Goal: Information Seeking & Learning: Learn about a topic

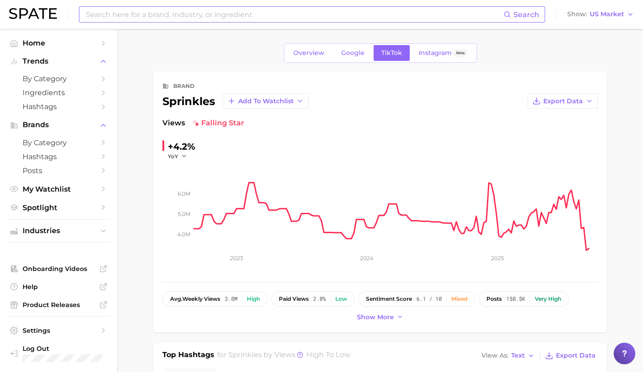
click at [181, 14] on input at bounding box center [294, 14] width 419 height 15
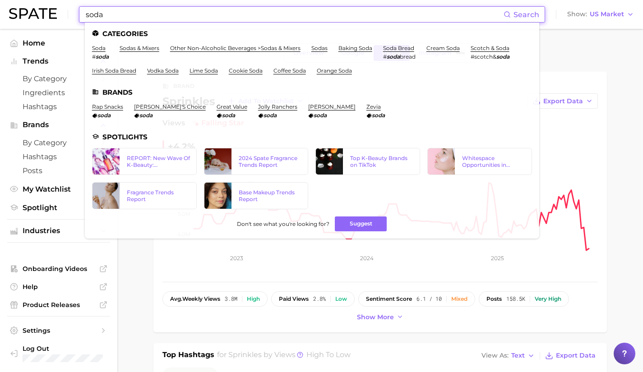
type input "soda"
click at [101, 52] on li "soda # soda" at bounding box center [100, 52] width 17 height 15
click at [98, 49] on link "soda" at bounding box center [99, 48] width 14 height 7
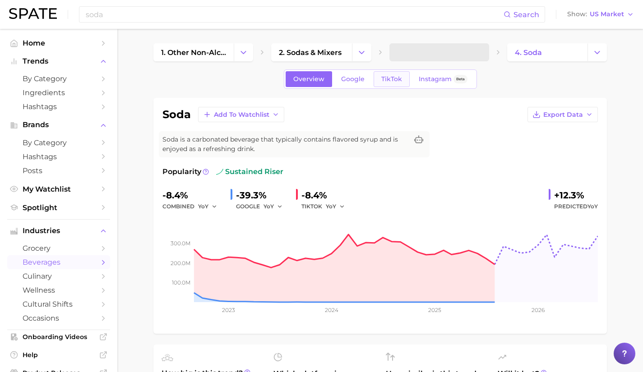
click at [390, 78] on span "TikTok" at bounding box center [391, 79] width 21 height 8
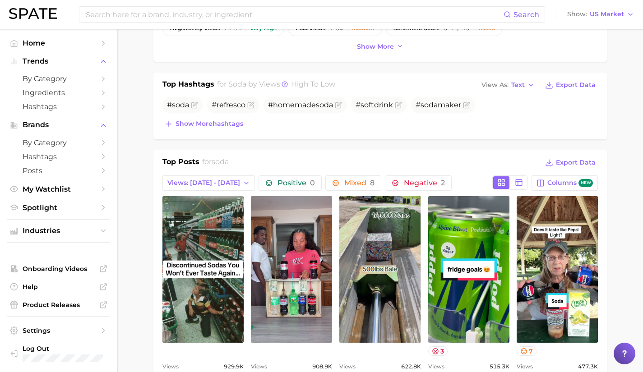
scroll to position [398, 0]
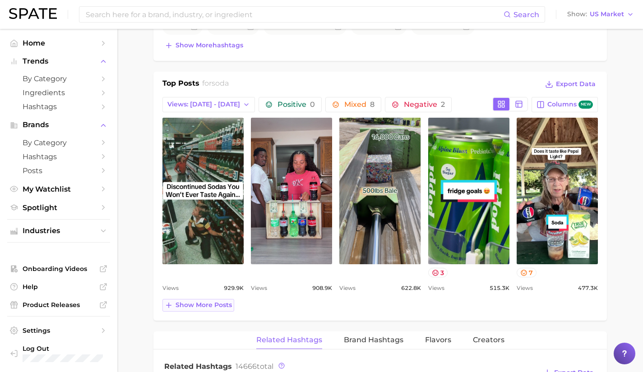
click at [211, 302] on span "Show more posts" at bounding box center [203, 305] width 56 height 8
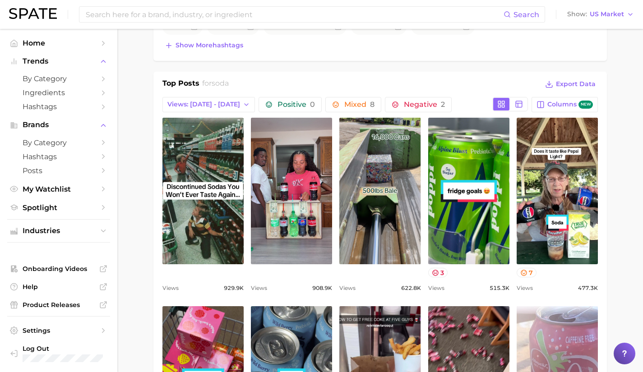
scroll to position [0, 0]
click at [432, 270] on icon at bounding box center [435, 272] width 7 height 7
click at [461, 290] on div "Views 515.3k" at bounding box center [468, 288] width 81 height 11
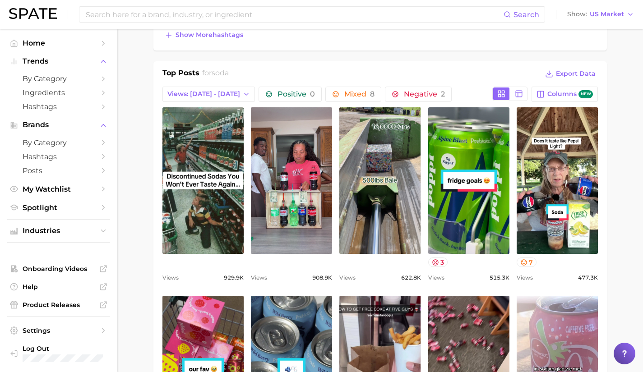
scroll to position [409, 0]
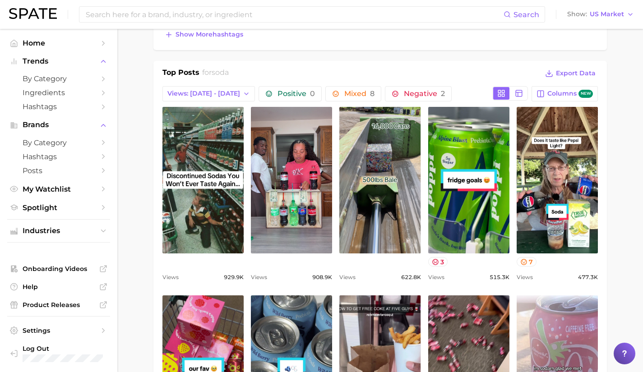
click at [583, 57] on div "soda Add to Watchlist Export Data Soda is a carbonated beverage that typically …" at bounding box center [379, 348] width 453 height 1319
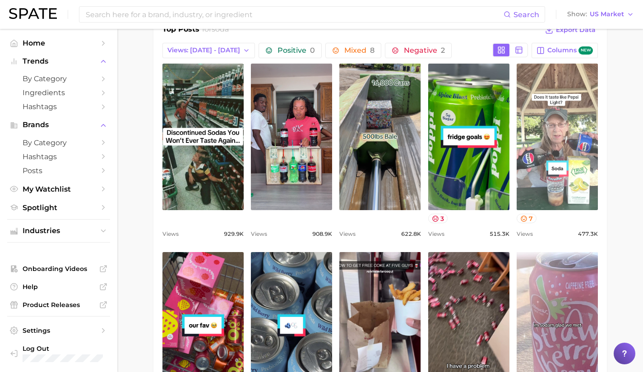
scroll to position [451, 0]
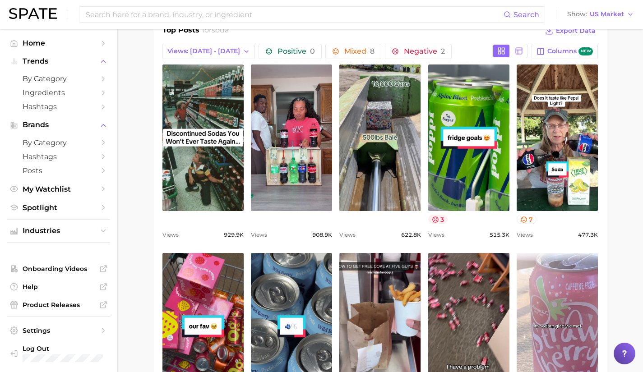
click at [440, 218] on button "3" at bounding box center [438, 219] width 20 height 9
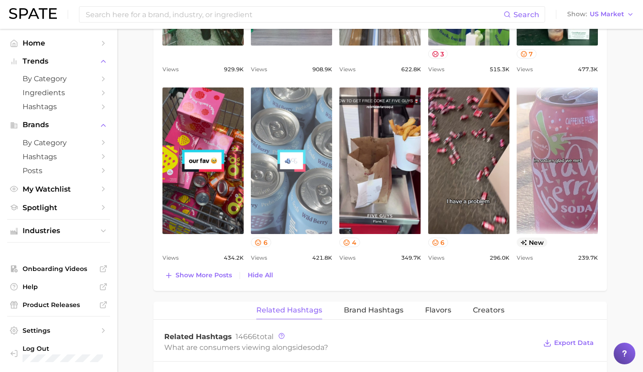
scroll to position [619, 0]
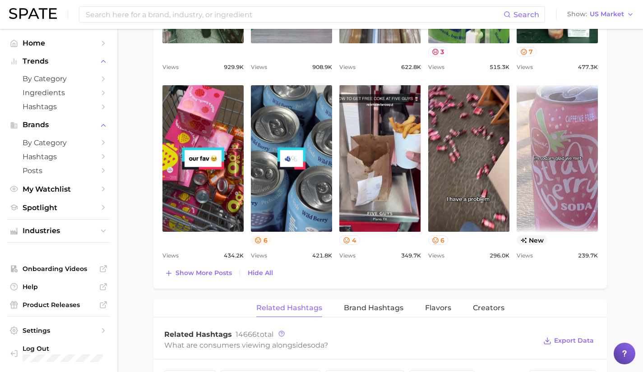
click at [261, 242] on icon at bounding box center [257, 240] width 7 height 7
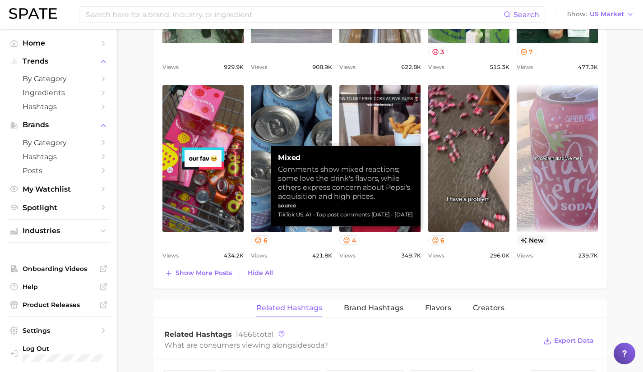
click at [293, 253] on div "Views 421.8k" at bounding box center [291, 255] width 81 height 11
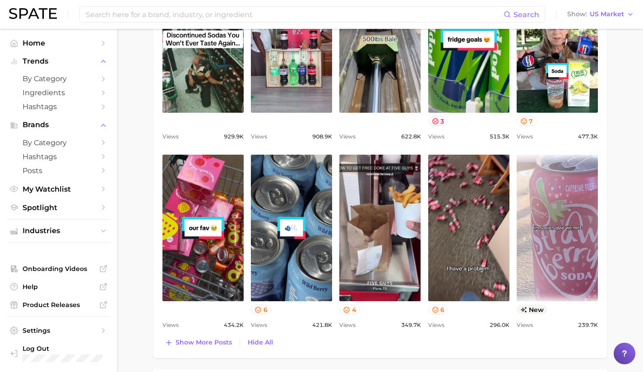
scroll to position [550, 0]
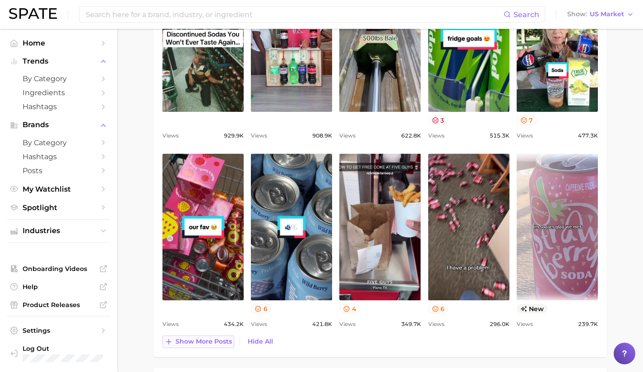
click at [192, 347] on button "Show more posts" at bounding box center [198, 342] width 72 height 13
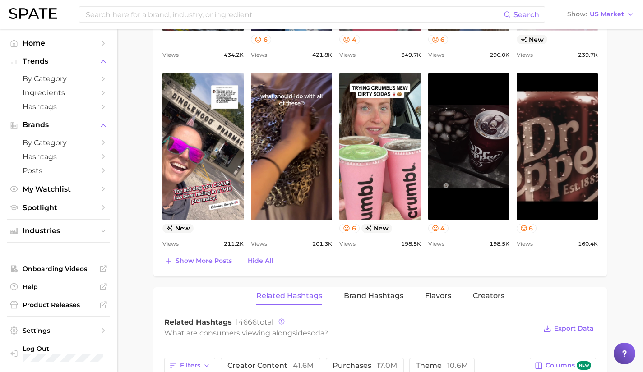
scroll to position [824, 0]
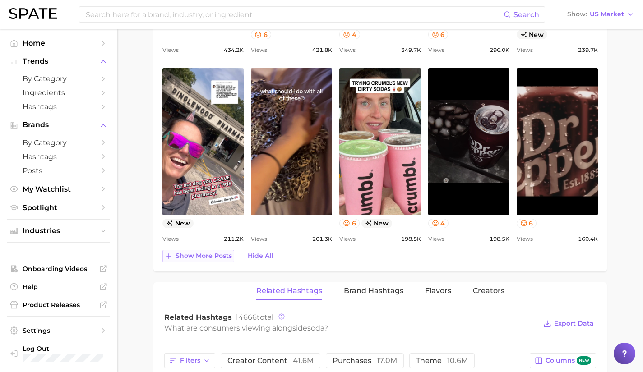
click at [221, 257] on span "Show more posts" at bounding box center [203, 256] width 56 height 8
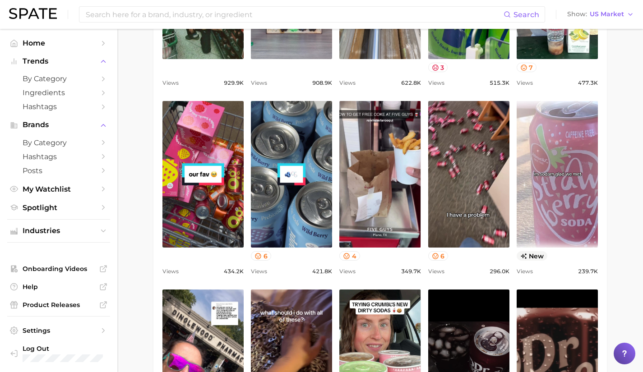
scroll to position [600, 0]
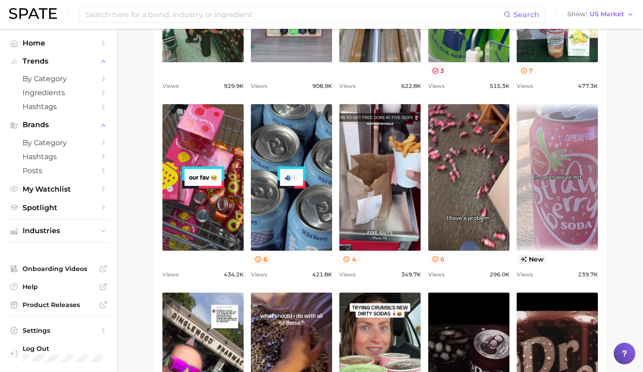
click at [262, 258] on icon at bounding box center [257, 259] width 7 height 7
click at [300, 12] on input at bounding box center [294, 14] width 419 height 15
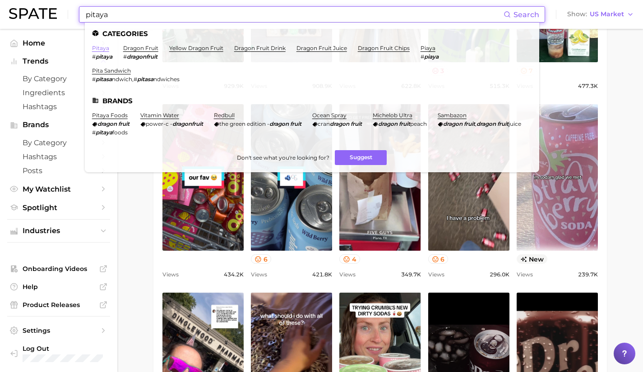
type input "pitaya"
click at [102, 47] on link "pitaya" at bounding box center [100, 48] width 17 height 7
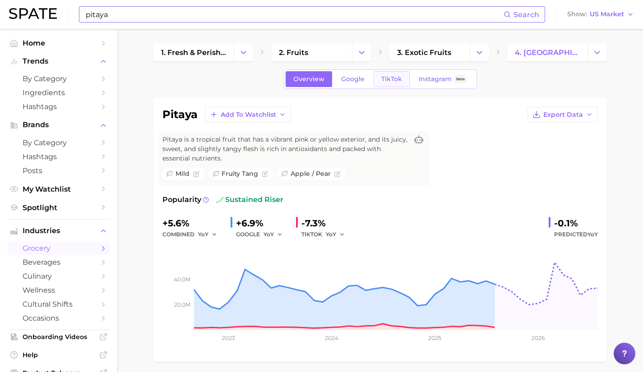
click at [393, 77] on span "TikTok" at bounding box center [391, 79] width 21 height 8
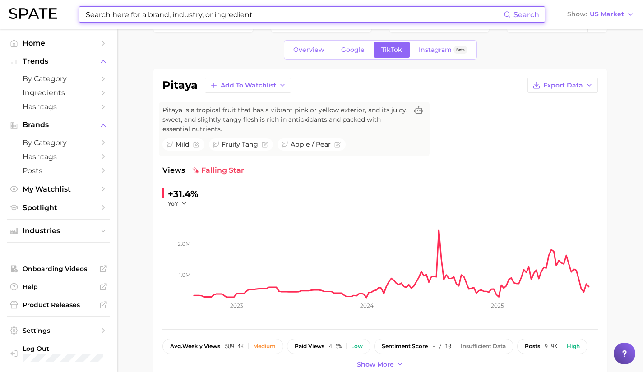
scroll to position [28, 0]
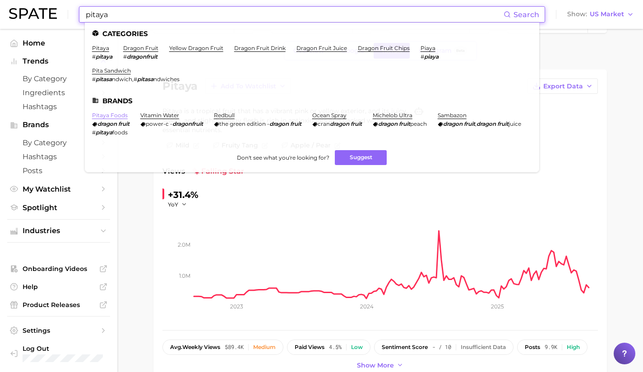
type input "pitaya"
click at [117, 115] on link "pitaya foods" at bounding box center [110, 115] width 36 height 7
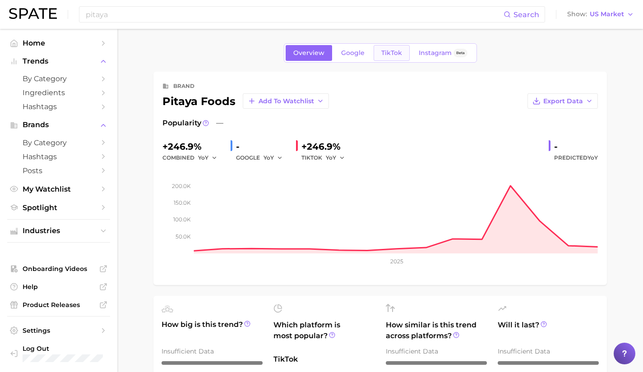
click at [386, 52] on span "TikTok" at bounding box center [391, 53] width 21 height 8
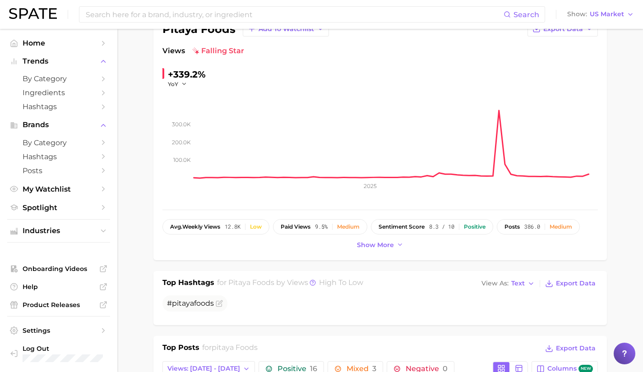
scroll to position [51, 0]
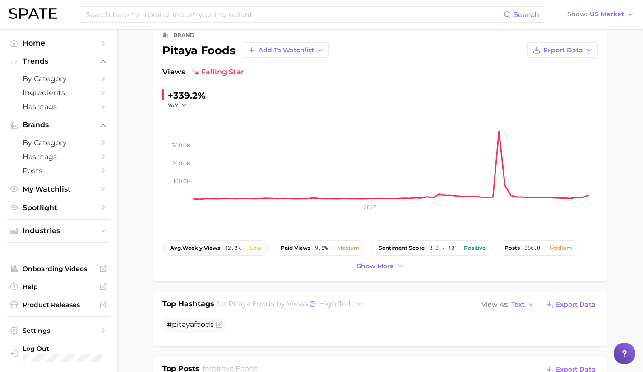
click at [257, 249] on div "Low" at bounding box center [256, 248] width 12 height 6
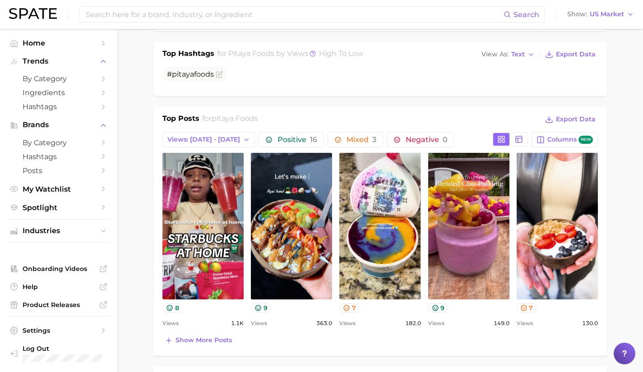
scroll to position [300, 0]
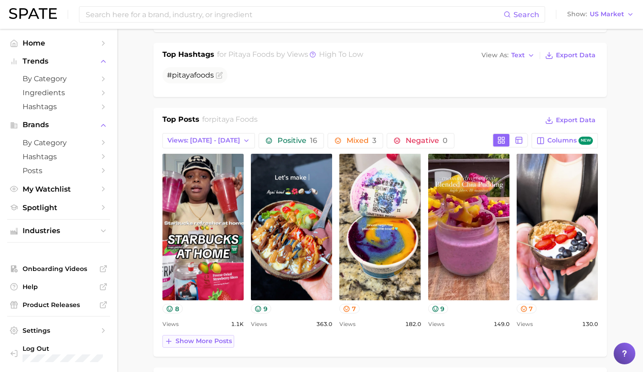
click at [202, 336] on button "Show more posts" at bounding box center [198, 341] width 72 height 13
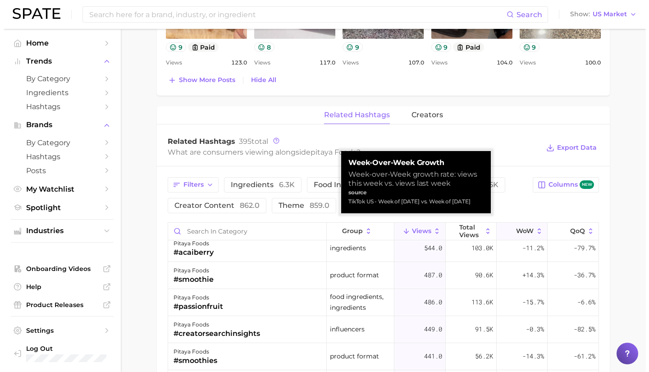
scroll to position [0, 0]
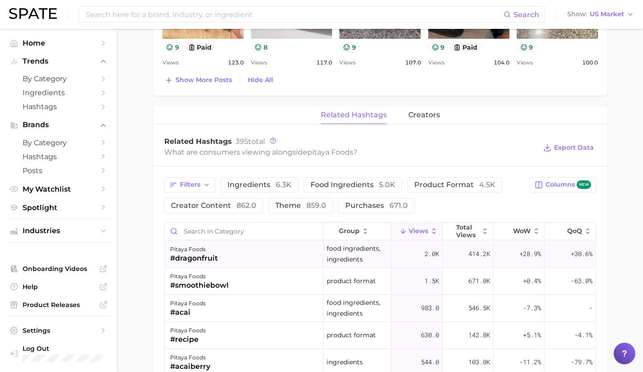
click at [268, 250] on div "pitaya foods #dragonfruit" at bounding box center [244, 254] width 159 height 27
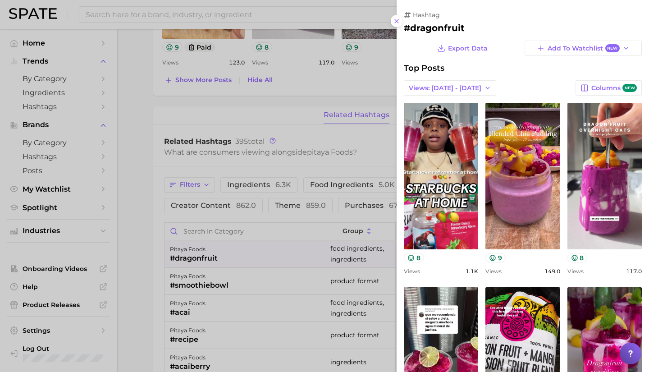
click at [268, 250] on div at bounding box center [324, 186] width 649 height 372
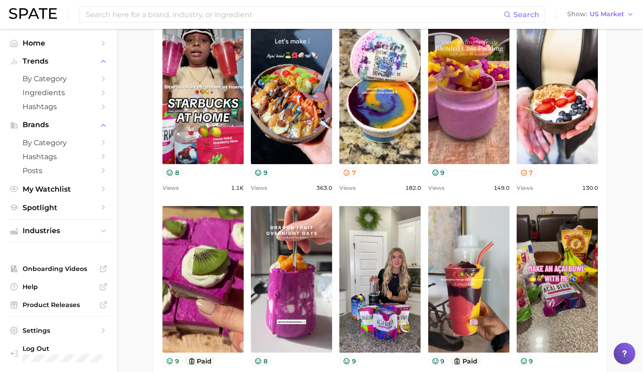
scroll to position [436, 0]
